Goal: Task Accomplishment & Management: Complete application form

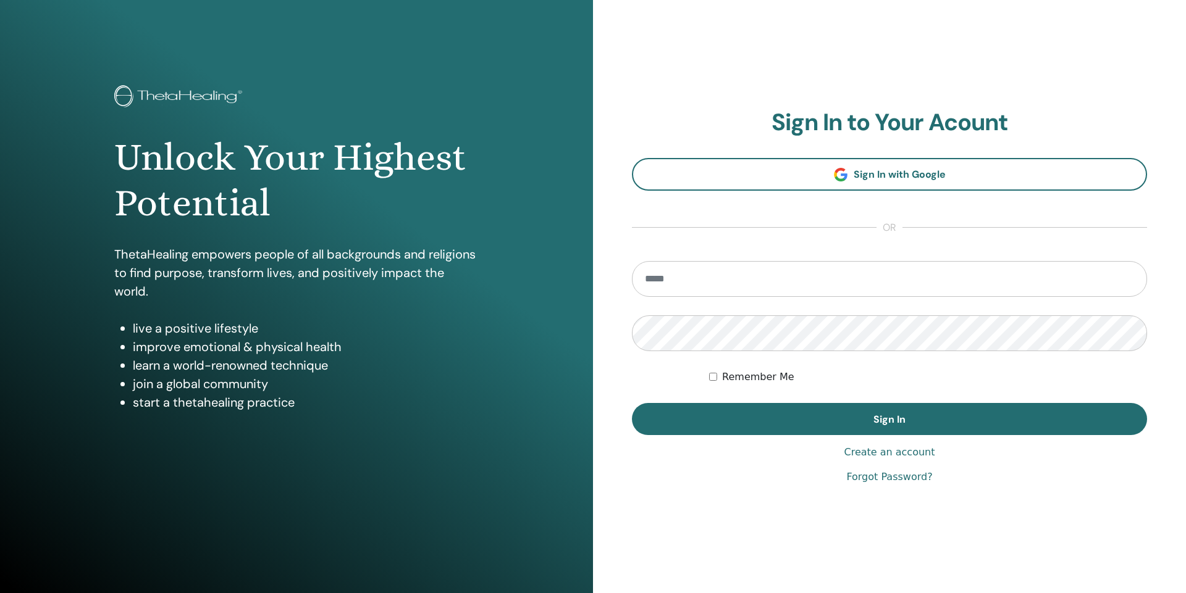
click at [881, 446] on link "Create an account" at bounding box center [888, 452] width 91 height 15
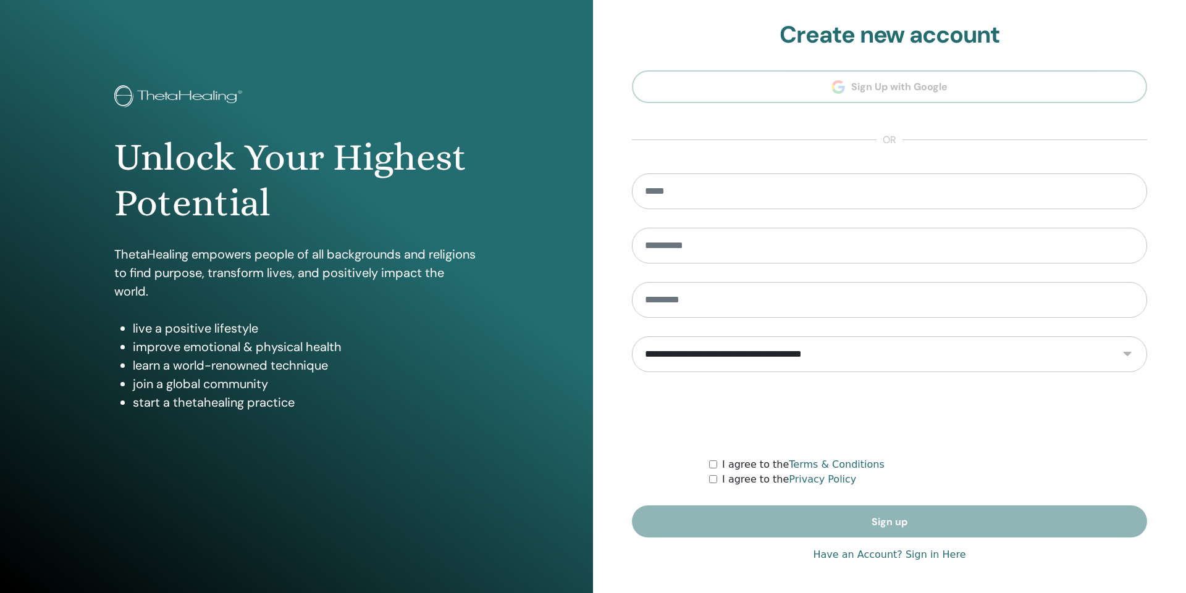
drag, startPoint x: 756, startPoint y: 357, endPoint x: 749, endPoint y: 358, distance: 6.8
click at [749, 358] on select "**********" at bounding box center [889, 355] width 515 height 36
click at [139, 101] on img at bounding box center [180, 97] width 132 height 25
